Goal: Task Accomplishment & Management: Complete application form

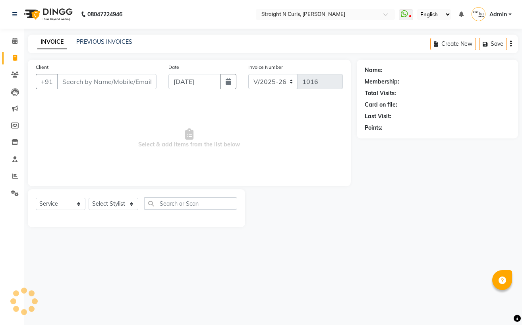
select select "7039"
select select "service"
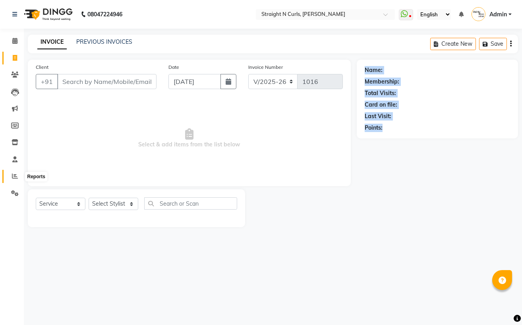
click at [13, 175] on icon at bounding box center [15, 176] width 6 height 6
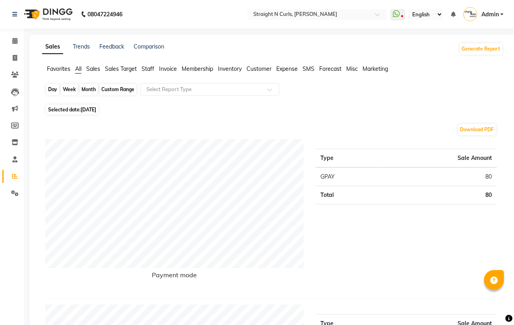
click at [49, 91] on div "Day" at bounding box center [52, 89] width 13 height 11
select select "9"
select select "2025"
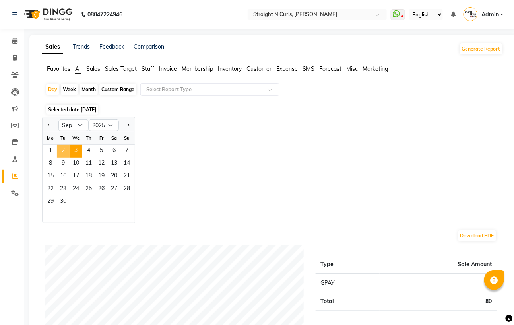
click at [64, 149] on span "2" at bounding box center [63, 151] width 13 height 13
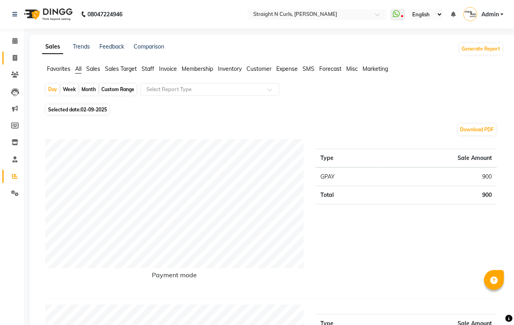
drag, startPoint x: 13, startPoint y: 51, endPoint x: 14, endPoint y: 56, distance: 5.2
click at [14, 52] on link "Invoice" at bounding box center [11, 58] width 19 height 13
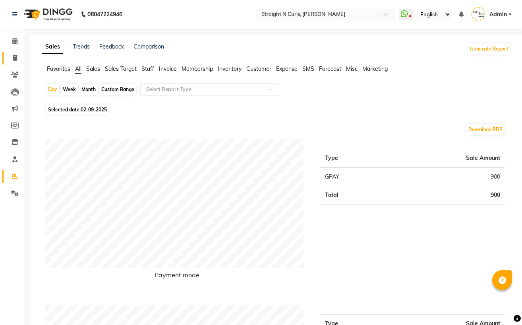
select select "service"
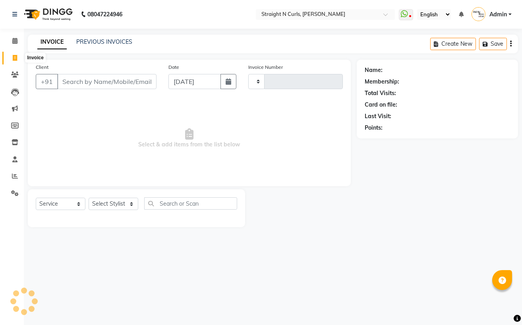
type input "1016"
click at [14, 56] on icon at bounding box center [15, 58] width 4 height 6
select select "service"
type input "1016"
select select "7039"
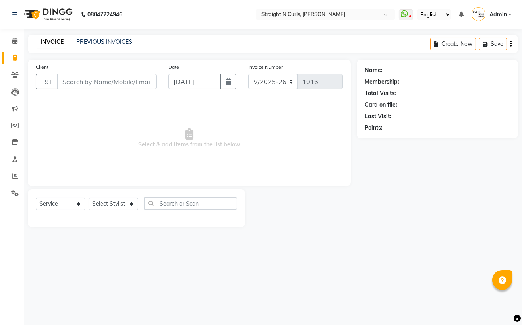
click at [386, 27] on nav "08047224946 Select Location × Straight N Curls, Rajendra Nagar WhatsApp Status …" at bounding box center [261, 14] width 522 height 29
click at [13, 43] on icon at bounding box center [14, 41] width 5 height 6
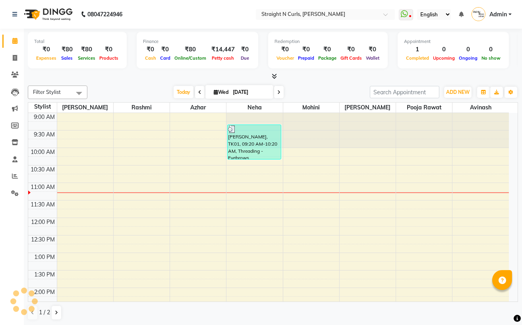
scroll to position [71, 0]
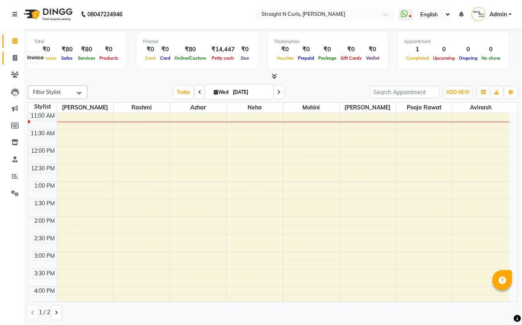
click at [13, 54] on span at bounding box center [15, 58] width 14 height 9
select select "service"
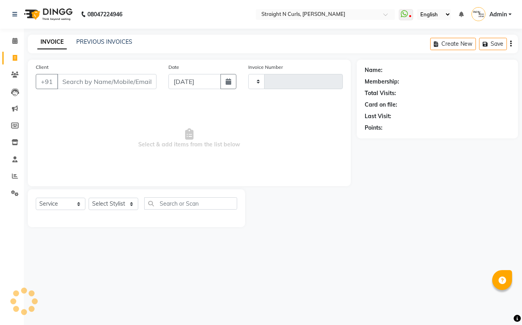
type input "1016"
select select "7039"
click at [102, 41] on link "PREVIOUS INVOICES" at bounding box center [104, 41] width 56 height 7
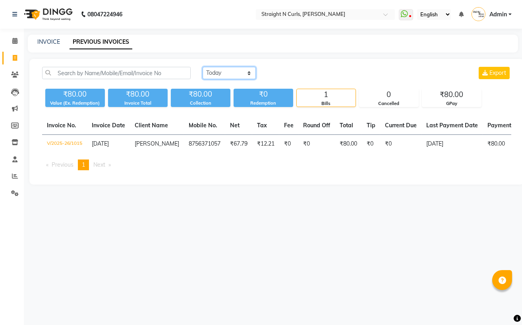
click at [221, 74] on select "Today Yesterday Custom Range" at bounding box center [229, 73] width 53 height 12
select select "yesterday"
click at [203, 67] on select "Today Yesterday Custom Range" at bounding box center [229, 73] width 53 height 12
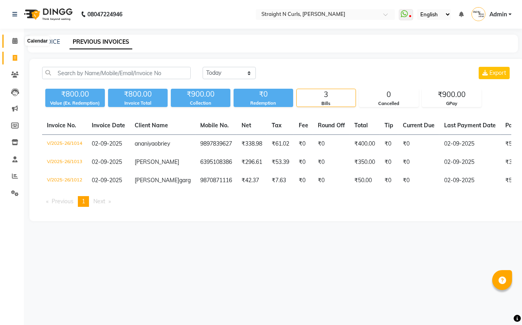
click at [13, 43] on icon at bounding box center [14, 41] width 5 height 6
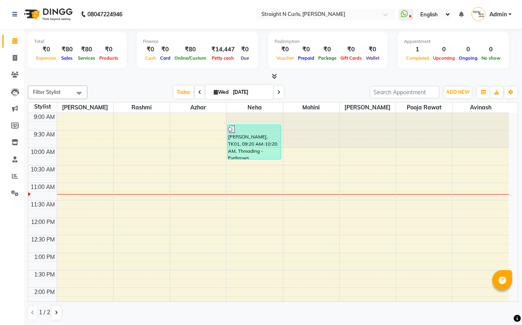
click at [413, 54] on div "Completed" at bounding box center [417, 58] width 27 height 8
click at [15, 56] on icon at bounding box center [15, 58] width 4 height 6
select select "service"
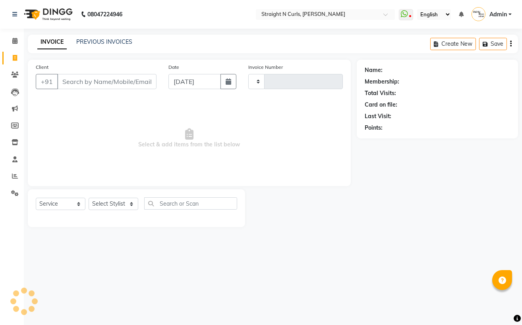
type input "1016"
select select "7039"
click at [104, 39] on link "PREVIOUS INVOICES" at bounding box center [104, 41] width 56 height 7
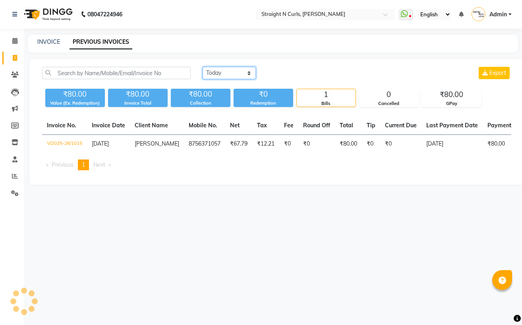
click at [217, 73] on select "Today Yesterday Custom Range" at bounding box center [229, 73] width 53 height 12
click at [286, 196] on main "INVOICE PREVIOUS INVOICES Today Yesterday Custom Range Export ₹80.00 Value (Ex.…" at bounding box center [273, 116] width 498 height 162
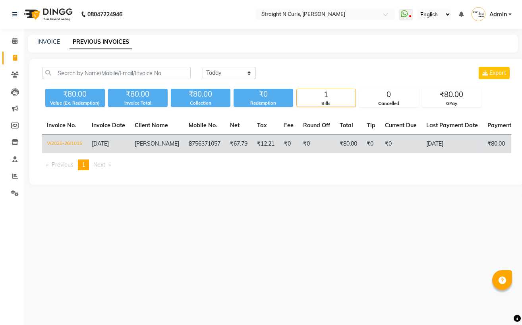
click at [66, 142] on td "V/2025-26/1015" at bounding box center [64, 144] width 45 height 19
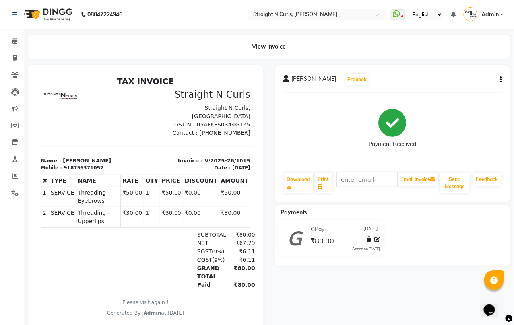
click at [498, 74] on div "aashi Prebook" at bounding box center [392, 79] width 219 height 13
click at [501, 83] on button "button" at bounding box center [499, 80] width 5 height 8
click at [463, 78] on div "Edit Item Staff" at bounding box center [461, 79] width 54 height 10
select select
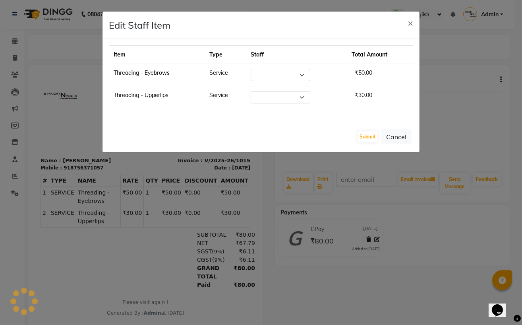
select select "59895"
click at [395, 137] on button "Cancel" at bounding box center [396, 136] width 31 height 15
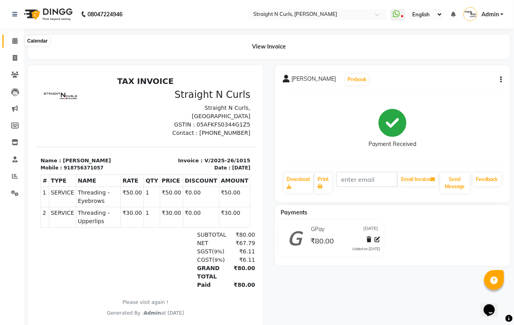
click at [12, 40] on icon at bounding box center [14, 41] width 5 height 6
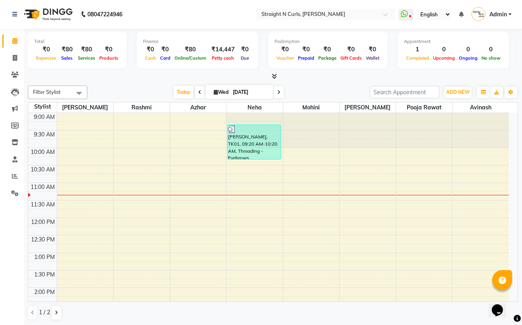
click at [311, 85] on div "Filter Stylist Select All Avinash Azhar Mohini Neha Paras Kamboj parvez pooja r…" at bounding box center [273, 92] width 490 height 14
click at [12, 174] on icon at bounding box center [15, 176] width 6 height 6
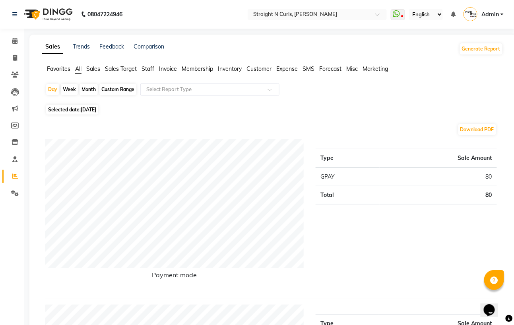
click at [291, 68] on span "Expense" at bounding box center [286, 68] width 21 height 7
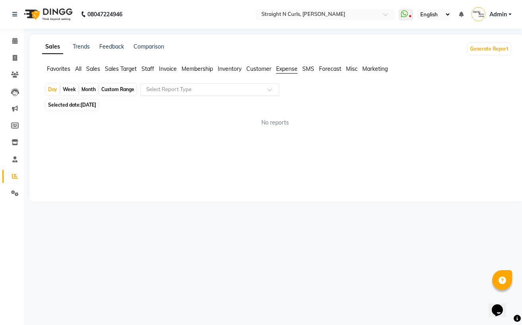
click at [264, 86] on div at bounding box center [210, 89] width 138 height 8
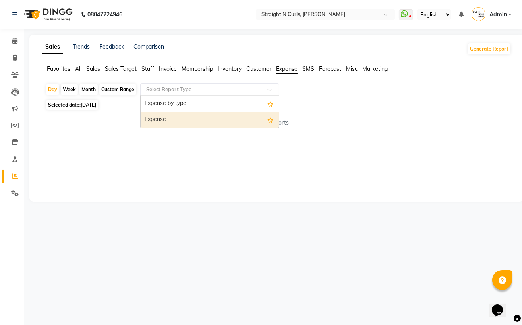
click at [205, 119] on div "Expense" at bounding box center [210, 120] width 138 height 16
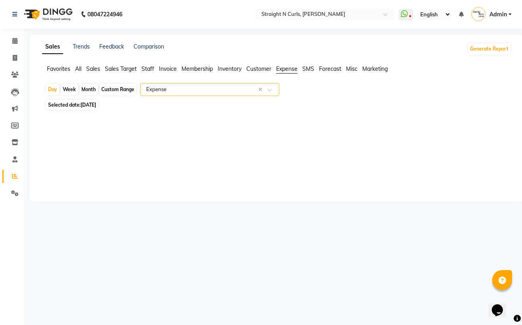
click at [83, 86] on div "Month" at bounding box center [88, 89] width 18 height 11
select select "9"
select select "2025"
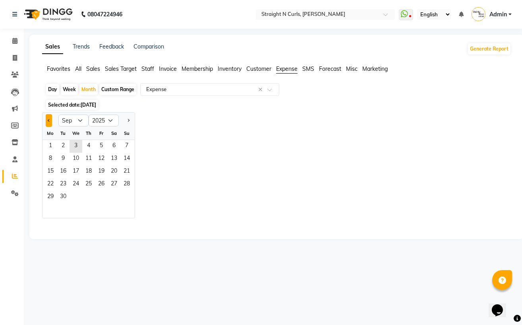
click at [49, 121] on span "Previous month" at bounding box center [49, 120] width 3 height 3
select select "6"
click at [123, 147] on span "1" at bounding box center [126, 146] width 13 height 13
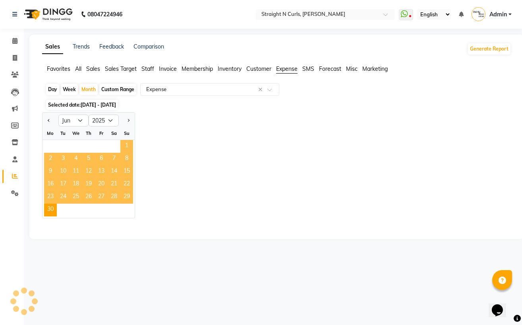
select select "filtered_report"
select select "pdf"
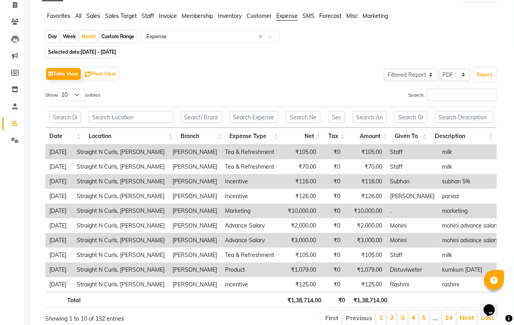
scroll to position [97, 0]
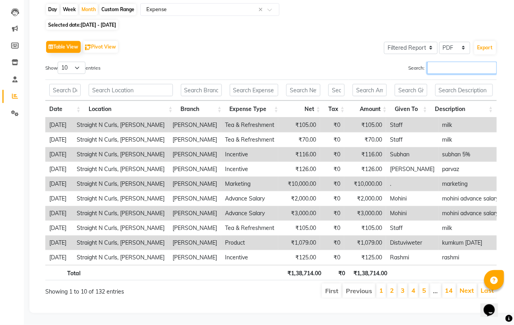
click at [434, 62] on input "Search:" at bounding box center [462, 68] width 70 height 12
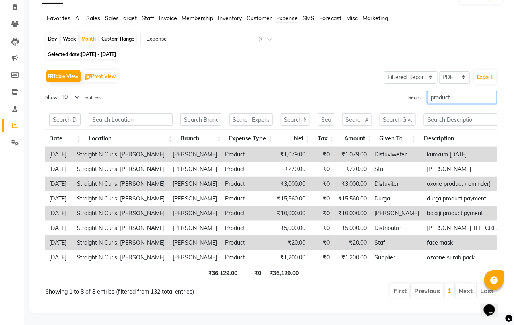
scroll to position [0, 0]
type input "product"
click at [467, 283] on li "Next" at bounding box center [466, 290] width 21 height 14
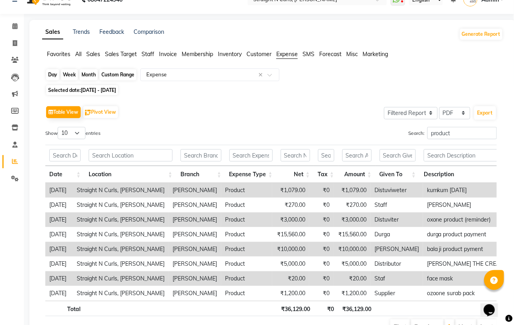
click at [89, 74] on div "Month" at bounding box center [88, 74] width 18 height 11
select select "6"
select select "2025"
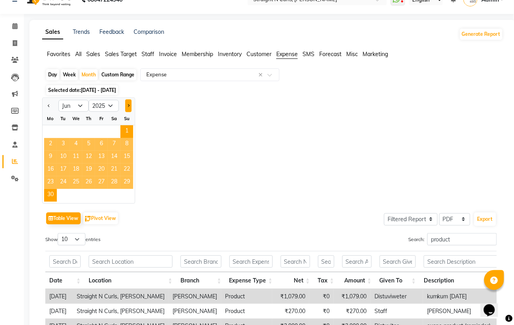
click at [128, 103] on button "Next month" at bounding box center [128, 105] width 6 height 13
select select "7"
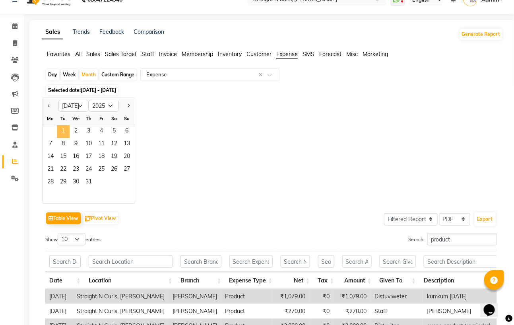
click at [63, 129] on span "1" at bounding box center [63, 131] width 13 height 13
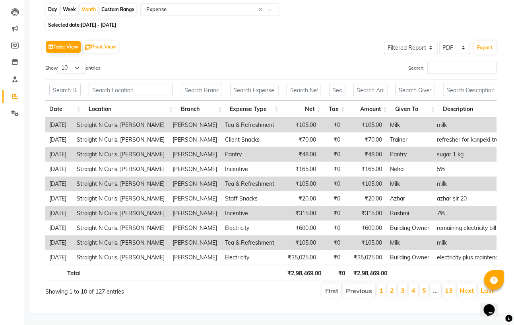
scroll to position [97, 0]
click at [445, 62] on input "Search:" at bounding box center [462, 68] width 70 height 12
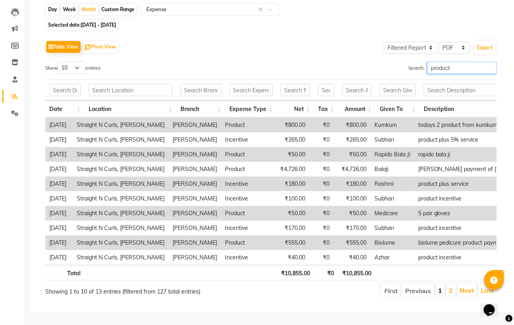
type input "product"
click at [441, 286] on link "1" at bounding box center [440, 290] width 4 height 8
click at [452, 286] on link "2" at bounding box center [451, 290] width 4 height 8
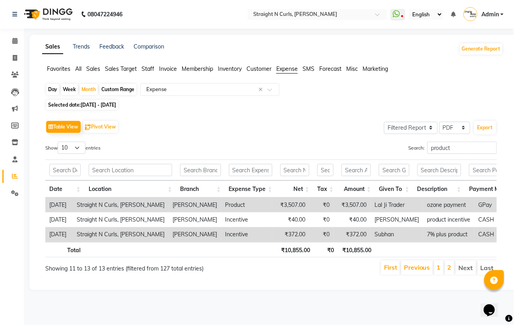
scroll to position [0, 0]
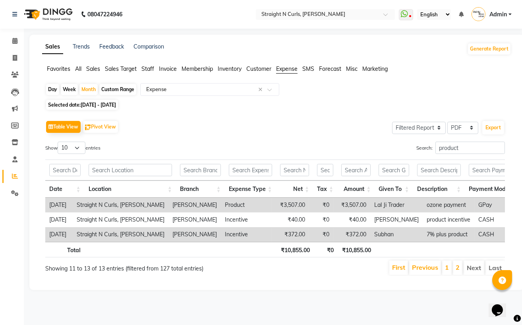
click at [481, 275] on li "Next" at bounding box center [474, 267] width 21 height 14
click at [476, 275] on li "Next" at bounding box center [474, 267] width 21 height 14
click at [445, 271] on link "1" at bounding box center [447, 267] width 4 height 8
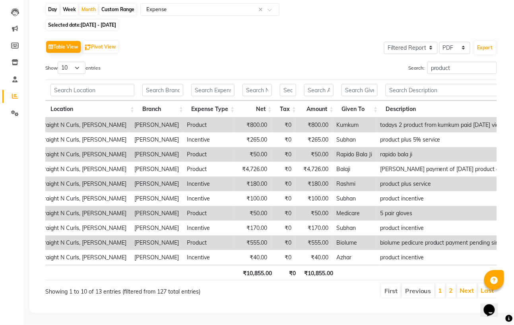
scroll to position [0, 44]
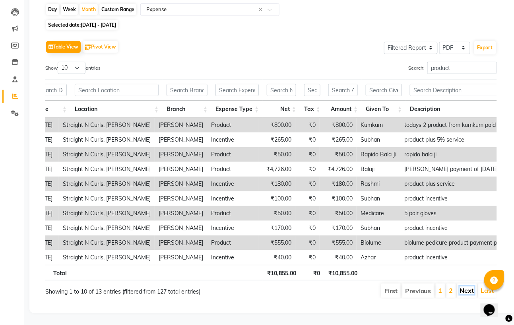
click at [469, 286] on link "Next" at bounding box center [467, 290] width 14 height 8
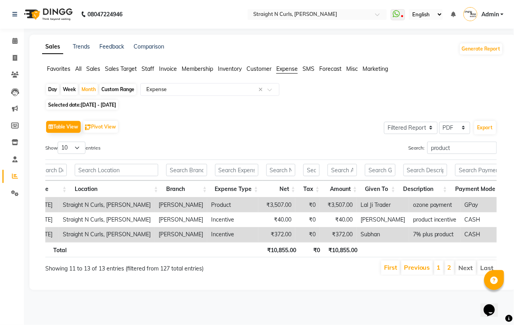
scroll to position [0, 0]
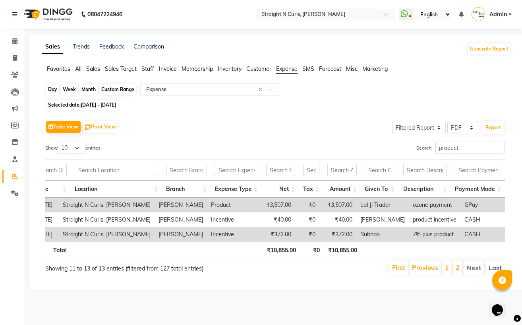
click at [91, 88] on div "Month" at bounding box center [88, 89] width 18 height 11
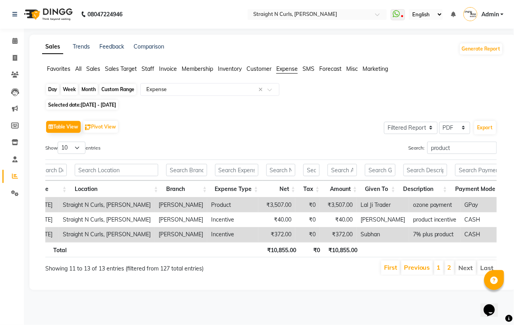
select select "7"
select select "2025"
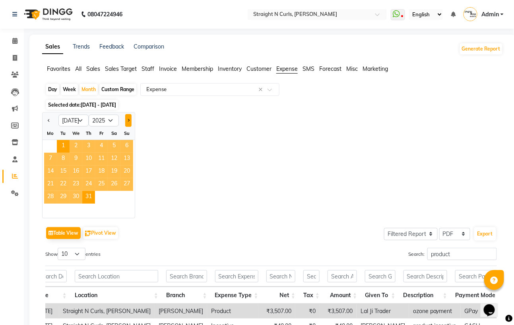
click at [130, 120] on button "Next month" at bounding box center [128, 120] width 6 height 13
select select "8"
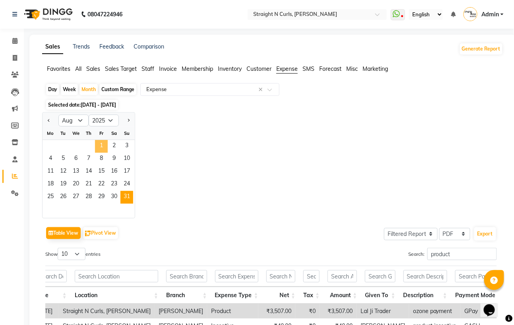
drag, startPoint x: 105, startPoint y: 147, endPoint x: 126, endPoint y: 193, distance: 50.5
click at [105, 147] on span "1" at bounding box center [101, 146] width 13 height 13
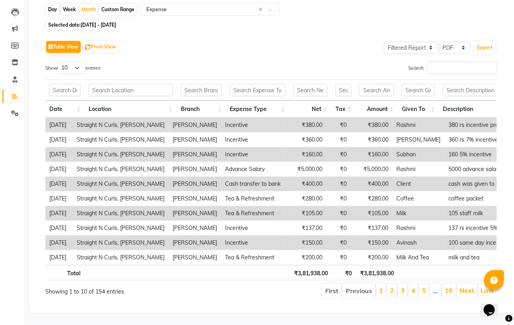
scroll to position [97, 0]
click at [449, 62] on input "Search:" at bounding box center [462, 68] width 70 height 12
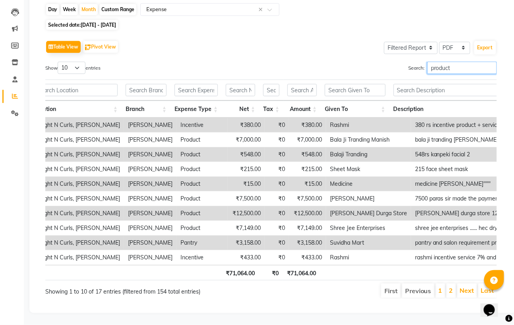
scroll to position [0, 75]
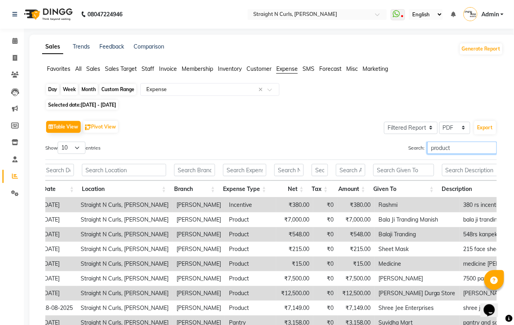
type input "product"
click at [86, 88] on div "Month" at bounding box center [88, 89] width 18 height 11
select select "8"
select select "2025"
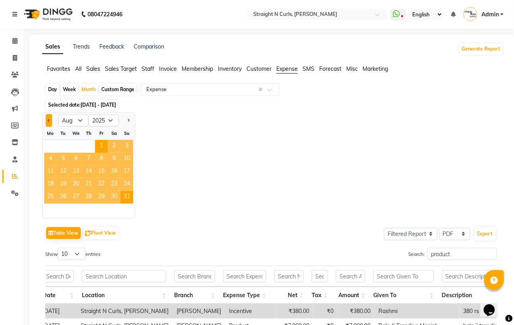
click at [49, 121] on span "Previous month" at bounding box center [49, 120] width 3 height 3
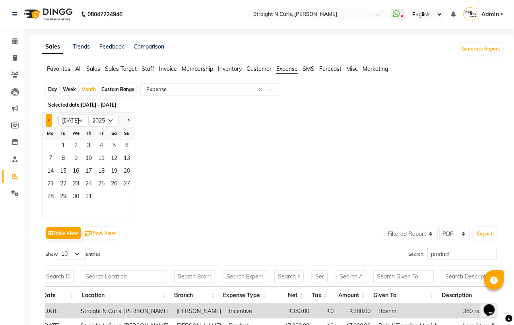
click at [49, 121] on span "Previous month" at bounding box center [49, 120] width 3 height 3
select select "6"
click at [126, 144] on span "1" at bounding box center [126, 146] width 13 height 13
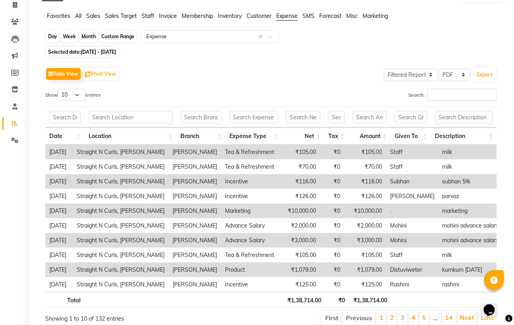
click at [95, 38] on div "Month" at bounding box center [88, 36] width 18 height 11
select select "6"
select select "2025"
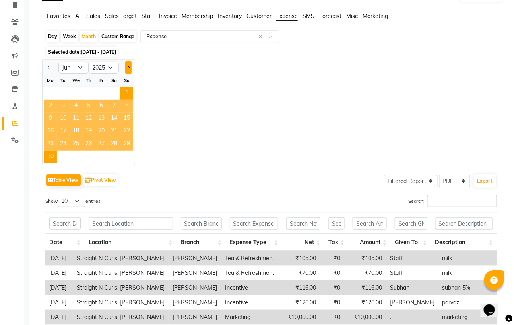
click at [129, 66] on button "Next month" at bounding box center [128, 67] width 6 height 13
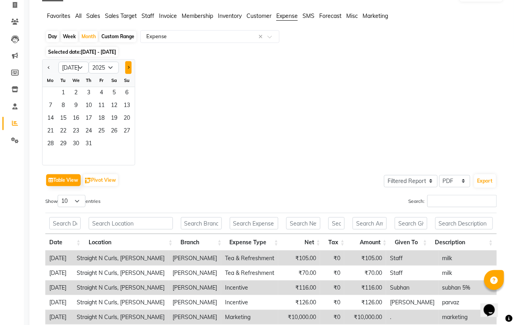
click at [128, 67] on span "Next month" at bounding box center [128, 67] width 3 height 3
select select "8"
click at [102, 93] on span "1" at bounding box center [101, 93] width 13 height 13
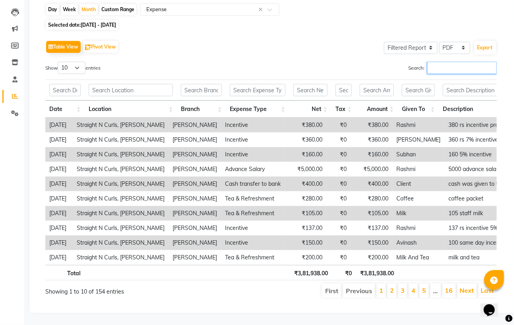
click at [441, 62] on input "Search:" at bounding box center [462, 68] width 70 height 12
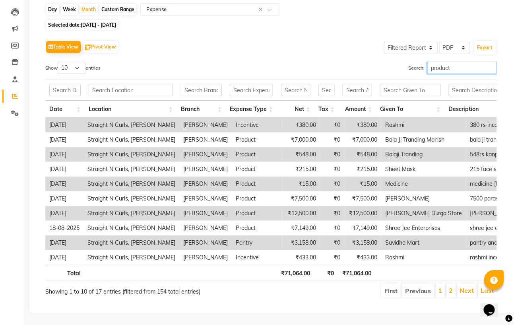
scroll to position [0, 1]
type input "product"
click at [474, 286] on link "Next" at bounding box center [467, 290] width 14 height 8
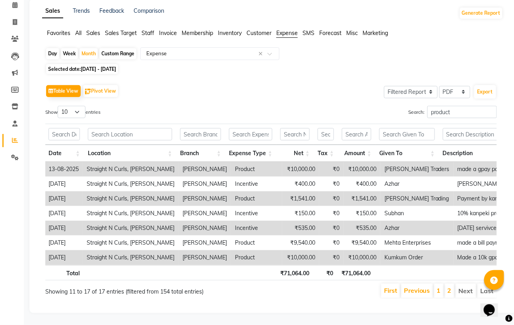
scroll to position [53, 0]
click at [460, 283] on li "Next" at bounding box center [466, 290] width 21 height 14
click at [471, 283] on li "Next" at bounding box center [466, 290] width 21 height 14
click at [440, 283] on li "1" at bounding box center [439, 290] width 10 height 14
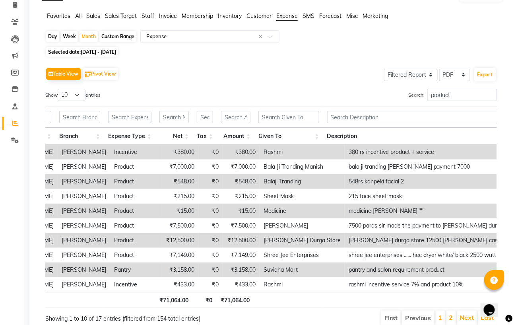
scroll to position [0, 128]
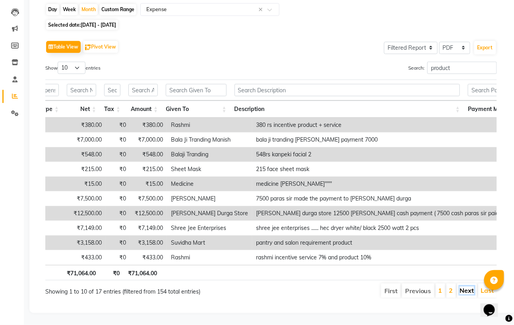
click at [472, 286] on link "Next" at bounding box center [467, 290] width 14 height 8
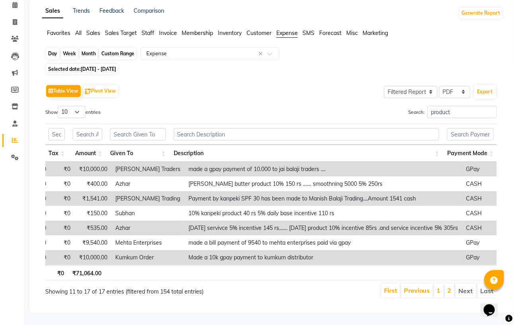
click at [85, 48] on div "Month" at bounding box center [88, 53] width 18 height 11
select select "8"
select select "2025"
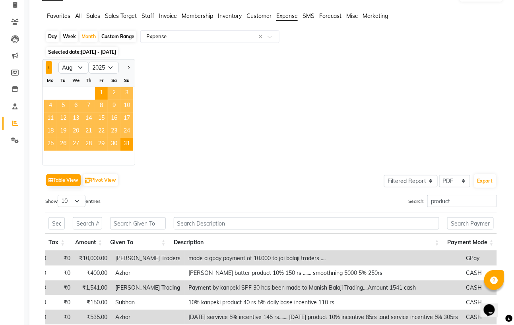
click at [47, 66] on button "Previous month" at bounding box center [49, 67] width 6 height 13
select select "7"
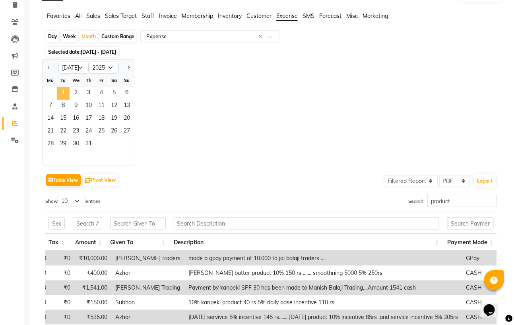
click at [64, 90] on span "1" at bounding box center [63, 93] width 13 height 13
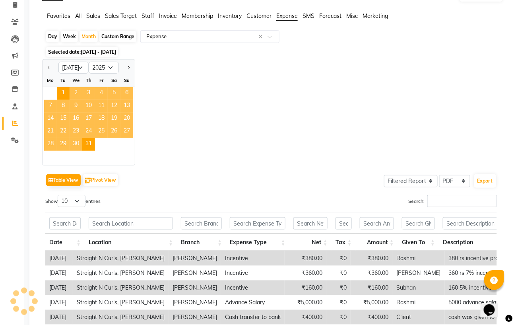
scroll to position [0, 0]
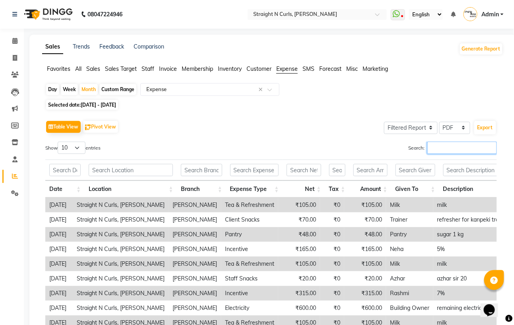
click at [436, 147] on input "Search:" at bounding box center [462, 148] width 70 height 12
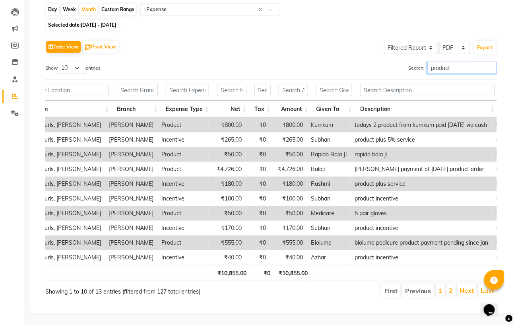
scroll to position [0, 120]
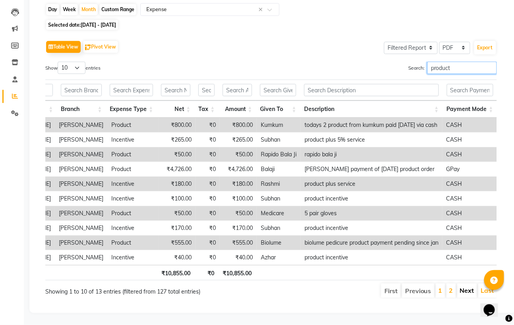
type input "product"
click at [471, 286] on link "Next" at bounding box center [467, 290] width 14 height 8
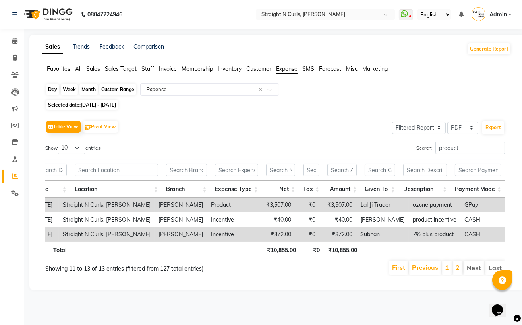
click at [92, 91] on div "Month" at bounding box center [88, 89] width 18 height 11
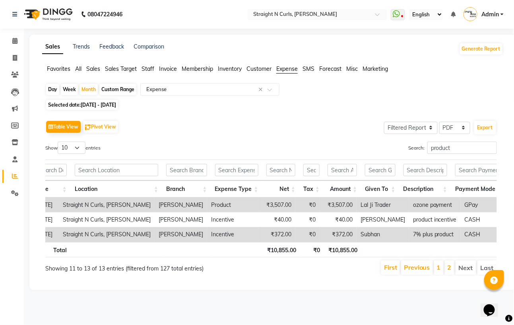
select select "7"
select select "2025"
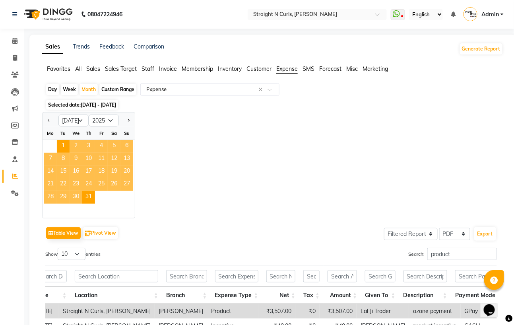
click at [357, 169] on div "Jan Feb Mar Apr May Jun Jul Aug Sep Oct Nov Dec 2015 2016 2017 2018 2019 2020 2…" at bounding box center [272, 165] width 461 height 106
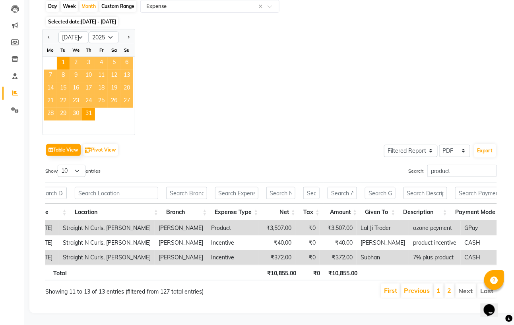
scroll to position [101, 0]
click at [470, 165] on input "product" at bounding box center [462, 171] width 70 height 12
click at [419, 286] on link "Previous" at bounding box center [417, 290] width 26 height 8
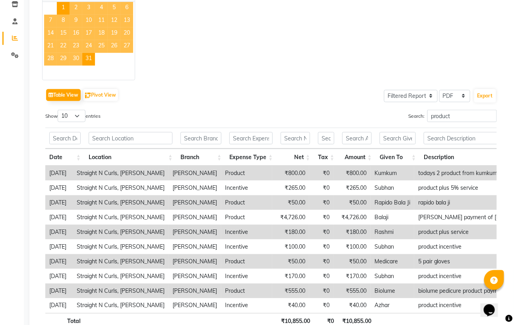
scroll to position [0, 0]
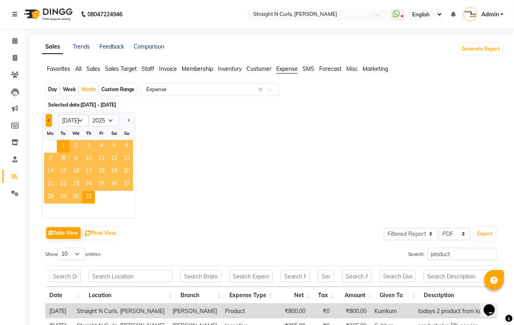
click at [50, 121] on button "Previous month" at bounding box center [49, 120] width 6 height 13
select select "6"
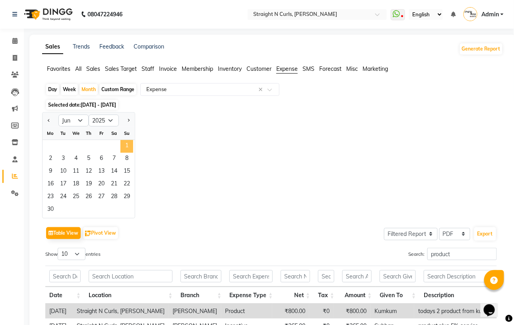
click at [133, 149] on span "1" at bounding box center [126, 146] width 13 height 13
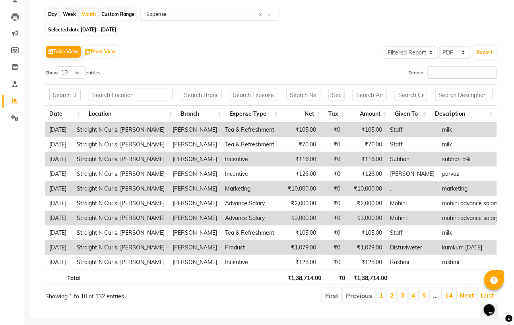
scroll to position [97, 0]
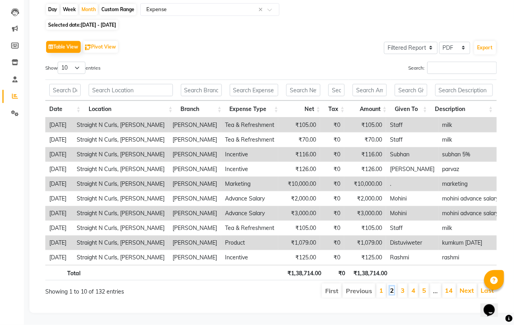
click at [390, 286] on link "2" at bounding box center [392, 290] width 4 height 8
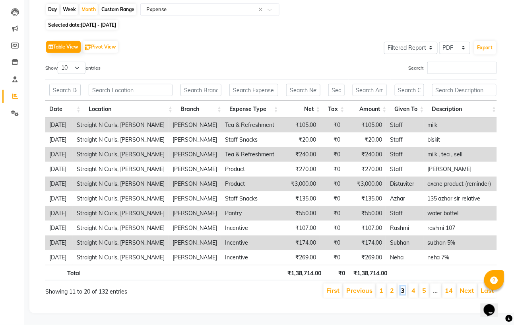
click at [402, 286] on link "3" at bounding box center [403, 290] width 4 height 8
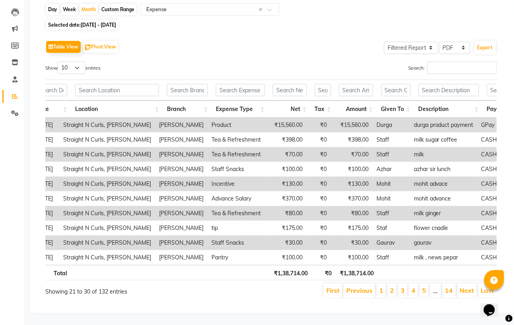
scroll to position [0, 2]
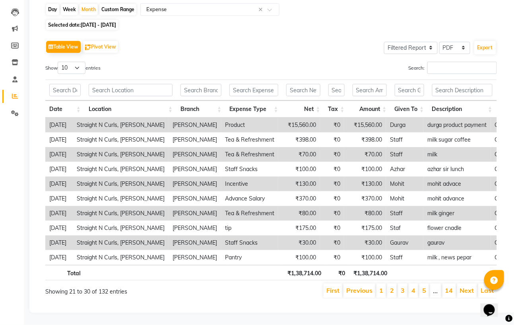
click at [310, 118] on td "₹15,560.00" at bounding box center [299, 125] width 42 height 15
drag, startPoint x: 321, startPoint y: 108, endPoint x: 291, endPoint y: 108, distance: 30.2
click at [291, 118] on td "₹15,560.00" at bounding box center [299, 125] width 42 height 15
click at [285, 118] on td "₹15,560.00" at bounding box center [299, 125] width 42 height 15
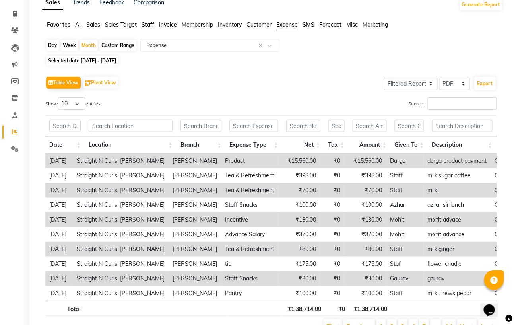
click at [423, 160] on td "Durga" at bounding box center [404, 160] width 37 height 15
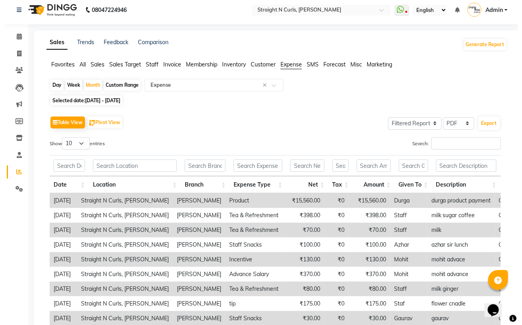
scroll to position [0, 0]
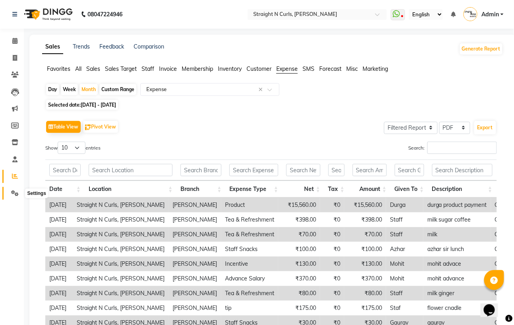
click at [16, 193] on icon at bounding box center [15, 193] width 8 height 6
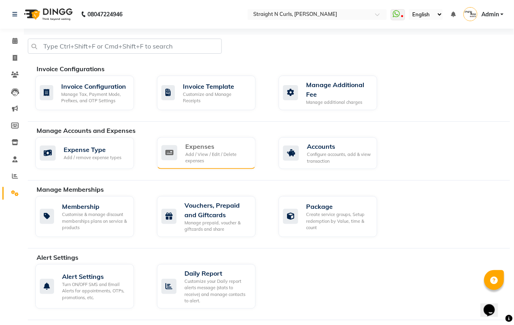
click at [209, 149] on div "Expenses" at bounding box center [217, 147] width 64 height 10
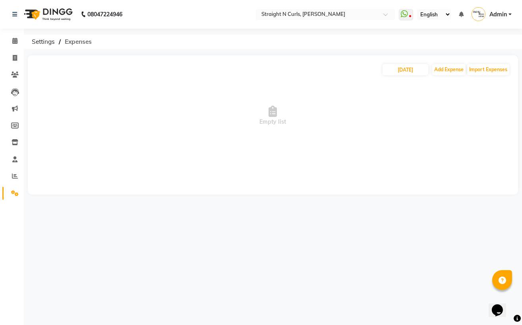
click at [87, 41] on span "Expenses" at bounding box center [78, 42] width 35 height 14
click at [17, 194] on icon at bounding box center [15, 193] width 8 height 6
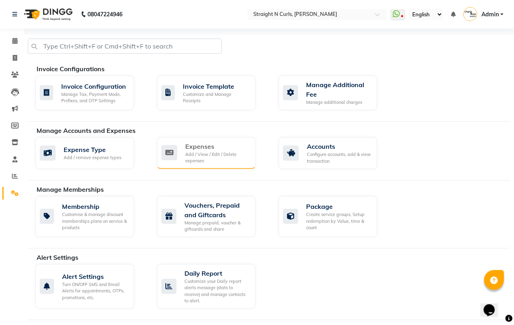
click at [190, 147] on div "Expenses" at bounding box center [217, 147] width 64 height 10
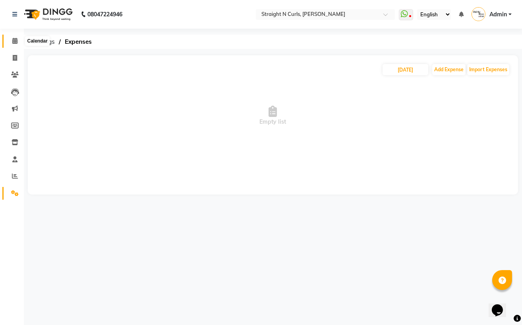
click at [15, 40] on icon at bounding box center [14, 41] width 5 height 6
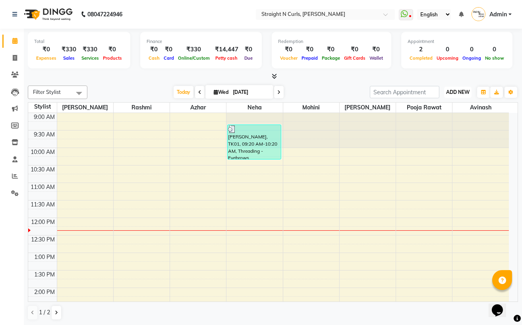
click at [457, 93] on span "ADD NEW" at bounding box center [457, 92] width 23 height 6
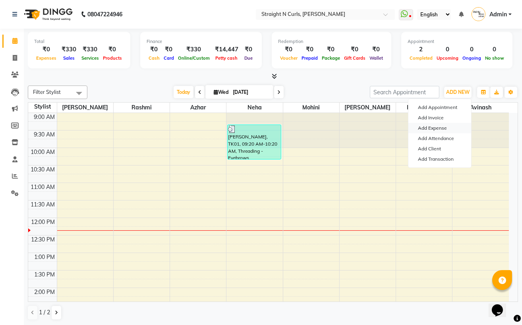
click at [440, 131] on link "Add Expense" at bounding box center [440, 128] width 63 height 10
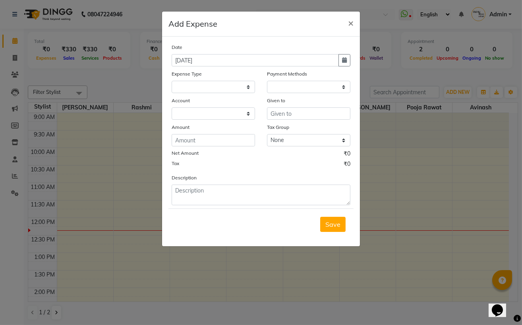
select select "1"
select select "6102"
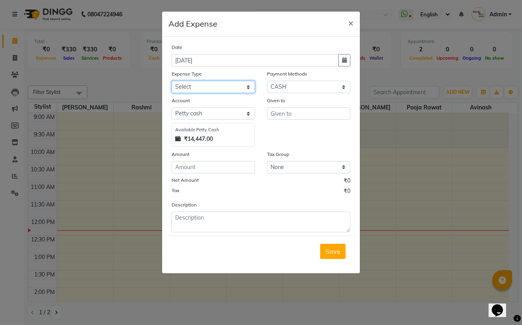
click at [200, 88] on select "Select Advance Salary Cash transfer to bank Client Snacks Electricity Fuel Ince…" at bounding box center [213, 87] width 83 height 12
select select "18820"
click at [172, 81] on select "Select Advance Salary Cash transfer to bank Client Snacks Electricity Fuel Ince…" at bounding box center [213, 87] width 83 height 12
click at [288, 113] on input "text" at bounding box center [308, 113] width 83 height 12
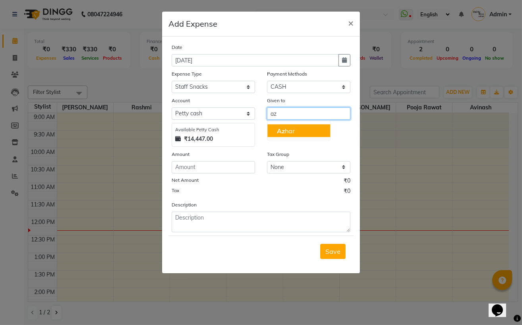
click at [288, 128] on ngb-highlight "Az har" at bounding box center [286, 131] width 18 height 8
type input "Azhar"
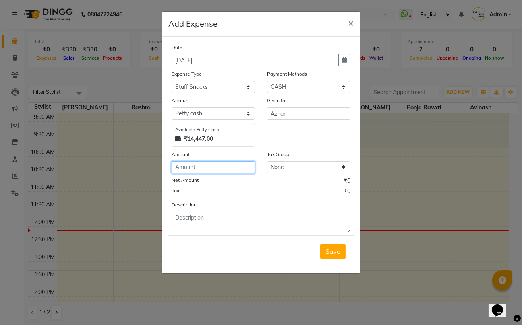
click at [205, 167] on input "number" at bounding box center [213, 167] width 83 height 12
type input "20"
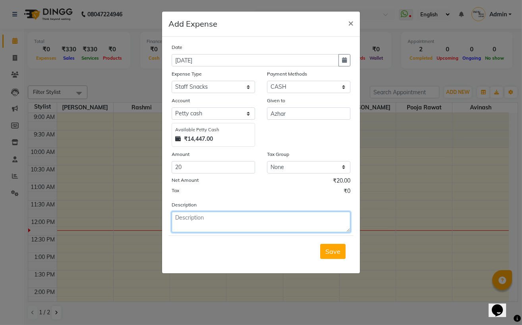
click at [218, 225] on textarea at bounding box center [261, 221] width 179 height 21
type textarea "azhar sir snacks"
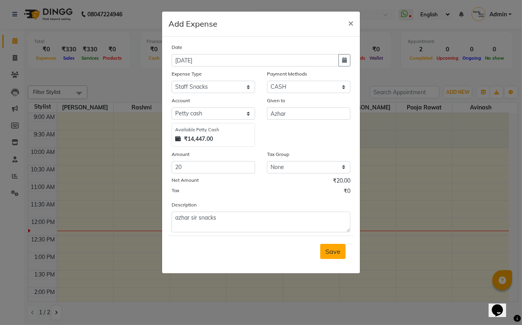
click at [331, 253] on span "Save" at bounding box center [333, 251] width 15 height 8
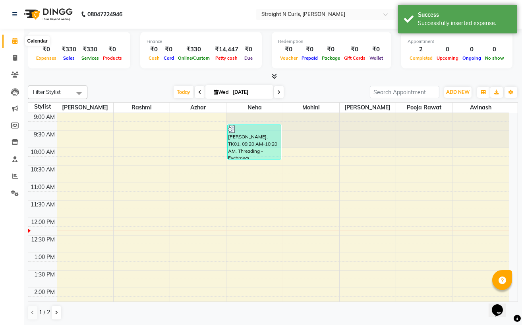
click at [14, 42] on icon at bounding box center [14, 41] width 5 height 6
click at [138, 78] on div at bounding box center [273, 76] width 490 height 8
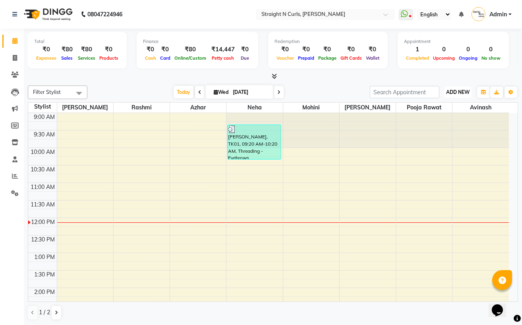
drag, startPoint x: 0, startPoint y: 0, endPoint x: 454, endPoint y: 94, distance: 463.2
click at [452, 93] on span "ADD NEW" at bounding box center [457, 92] width 23 height 6
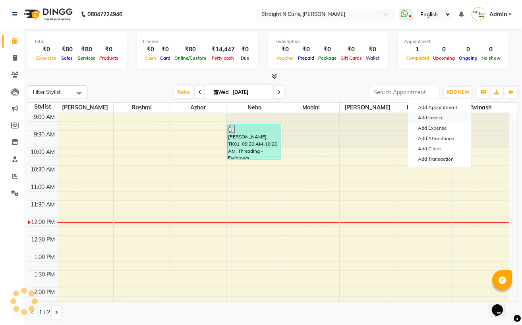
click at [446, 115] on link "Add Invoice" at bounding box center [440, 117] width 63 height 10
select select "service"
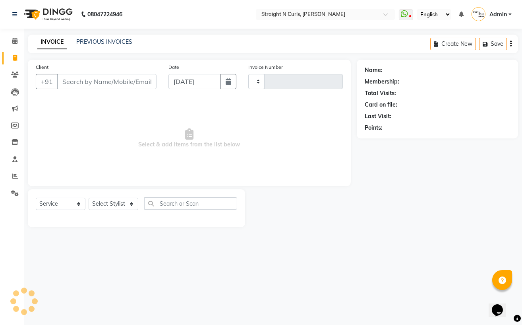
type input "1016"
select select "7039"
click at [110, 79] on input "Client" at bounding box center [106, 81] width 99 height 15
click at [84, 81] on input "6397837529" at bounding box center [86, 81] width 59 height 15
type input "6397897529"
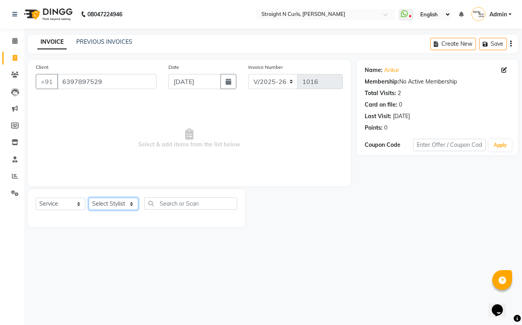
click at [119, 198] on select "Select Stylist Avinash Azhar Gautam Kamboj Mohini Neha Paras Kamboj parvez pooj…" at bounding box center [114, 204] width 50 height 12
select select "61431"
click at [89, 198] on select "Select Stylist Avinash Azhar Gautam Kamboj Mohini Neha Paras Kamboj parvez pooj…" at bounding box center [114, 204] width 50 height 12
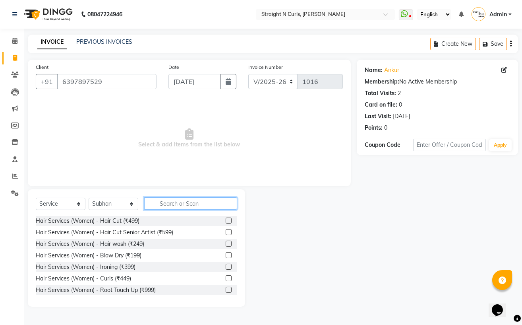
click at [173, 206] on input "text" at bounding box center [190, 203] width 93 height 12
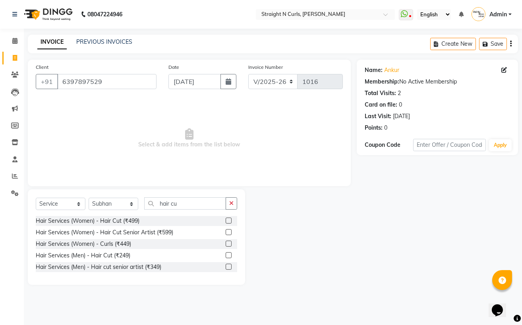
click at [440, 189] on div "Name: Ankur Membership: No Active Membership Total Visits: 2 Card on file: 0 La…" at bounding box center [440, 172] width 167 height 225
click at [194, 206] on input "hair cu" at bounding box center [185, 203] width 82 height 12
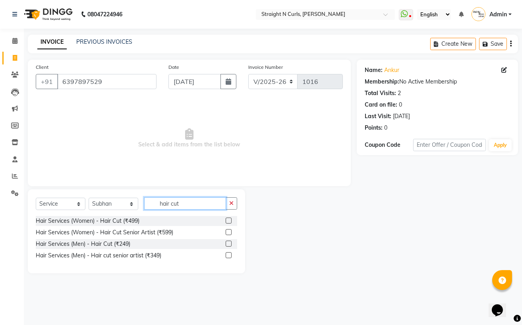
type input "hair cut"
click at [226, 242] on label at bounding box center [229, 243] width 6 height 6
click at [226, 242] on input "checkbox" at bounding box center [228, 243] width 5 height 5
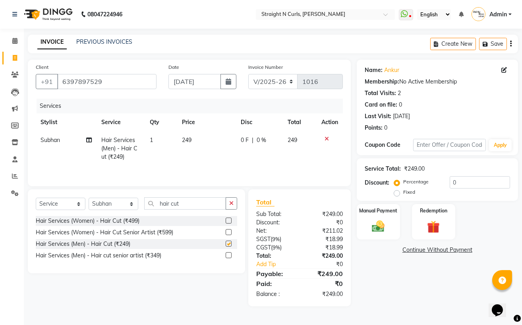
checkbox input "false"
click at [211, 140] on td "249" at bounding box center [206, 148] width 59 height 35
select select "61431"
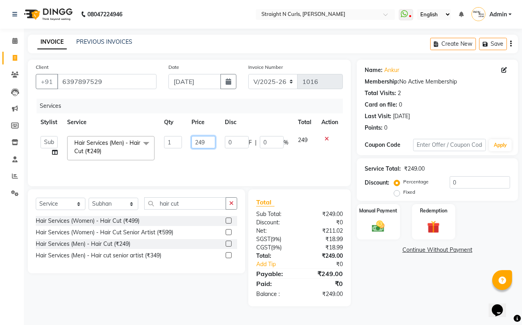
click at [207, 141] on input "249" at bounding box center [204, 142] width 24 height 12
type input "250"
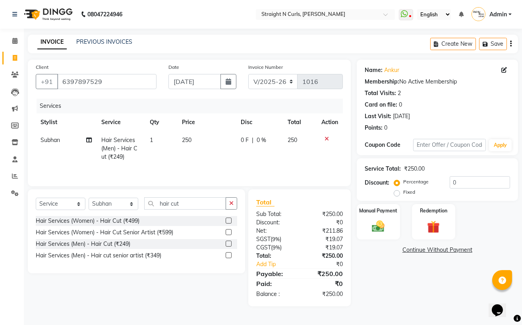
click at [252, 163] on td "0 F | 0 %" at bounding box center [259, 148] width 47 height 35
select select "61431"
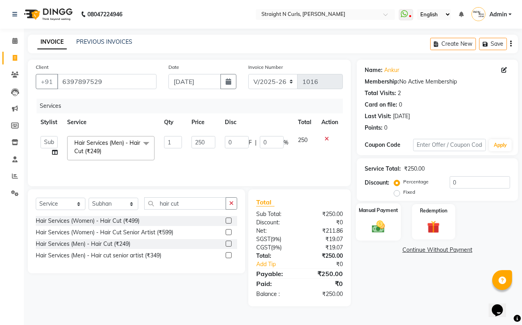
click at [367, 226] on div "Manual Payment" at bounding box center [378, 221] width 45 height 37
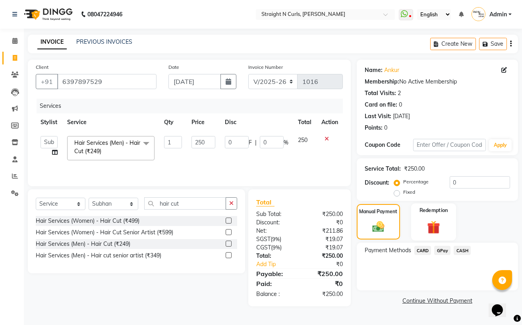
drag, startPoint x: 443, startPoint y: 250, endPoint x: 440, endPoint y: 238, distance: 12.4
click at [443, 249] on span "GPay" at bounding box center [442, 250] width 16 height 9
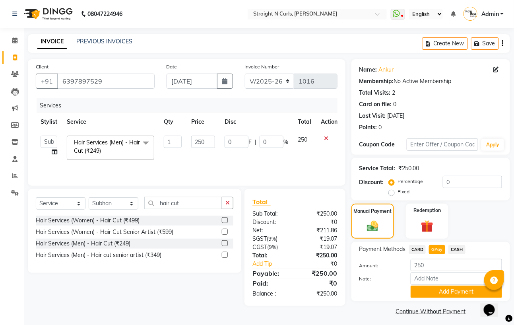
scroll to position [5, 0]
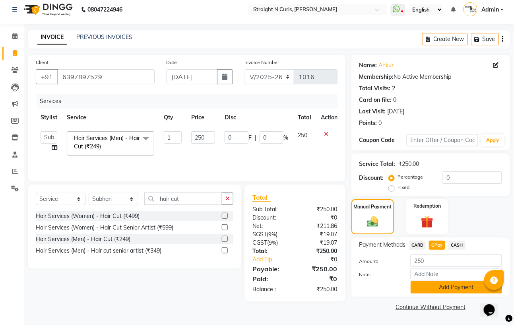
click at [449, 289] on button "Add Payment" at bounding box center [456, 287] width 91 height 12
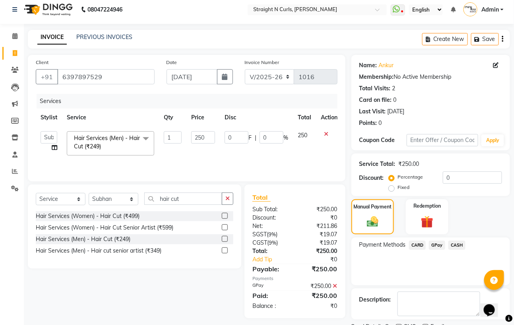
scroll to position [38, 0]
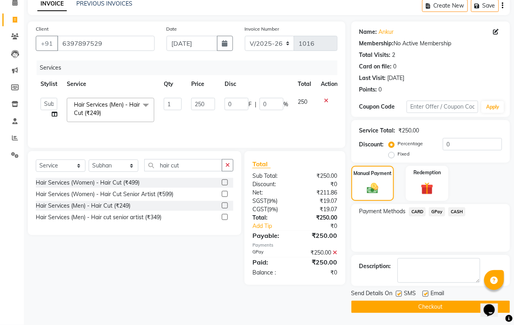
click at [450, 307] on button "Checkout" at bounding box center [430, 306] width 159 height 12
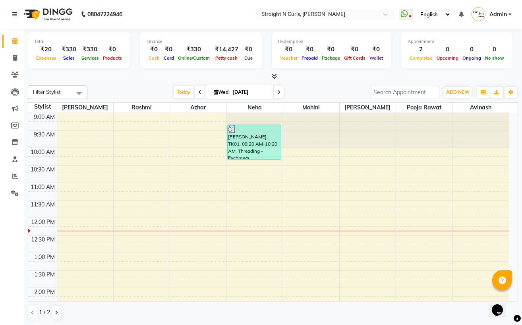
click at [335, 82] on div "Filter Stylist Select All [PERSON_NAME] [PERSON_NAME] [PERSON_NAME] [PERSON_NAM…" at bounding box center [273, 202] width 490 height 241
